Goal: Task Accomplishment & Management: Manage account settings

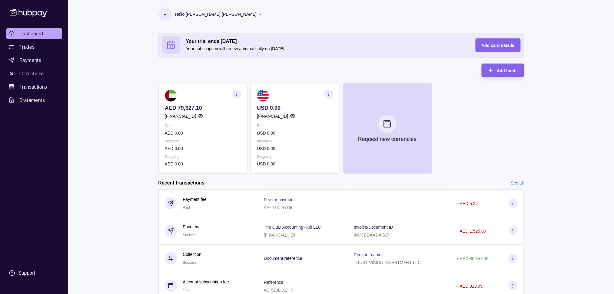
click at [566, 55] on div "Dashboard Trades Payments Collections Transactions Statements Support R Hello, …" at bounding box center [307, 159] width 614 height 319
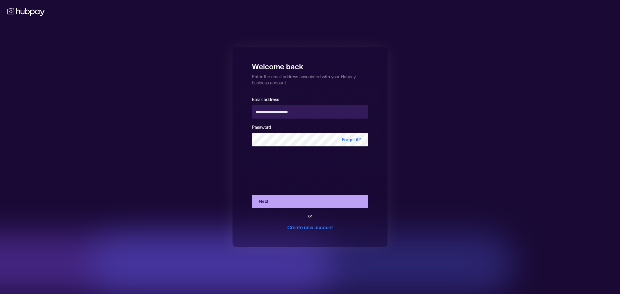
click at [289, 205] on button "Next" at bounding box center [310, 201] width 116 height 13
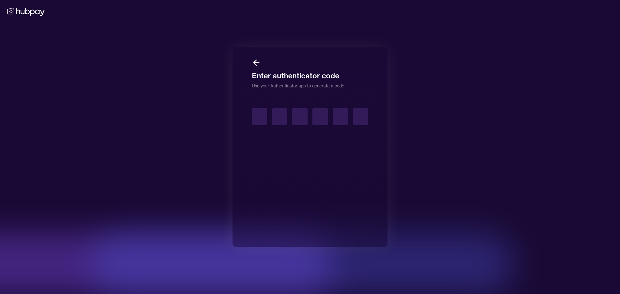
type input "*"
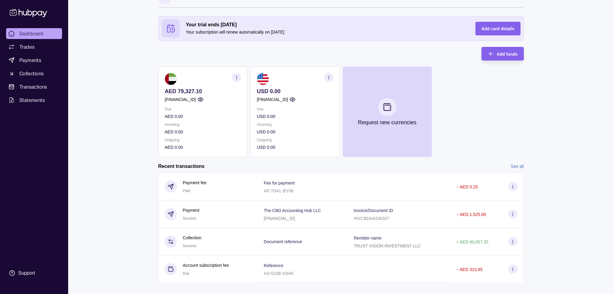
scroll to position [25, 0]
